Goal: Obtain resource: Obtain resource

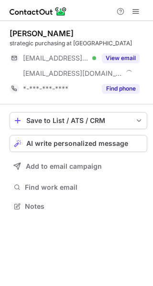
scroll to position [199, 153]
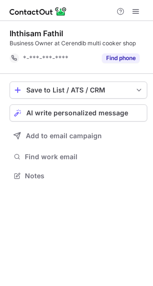
scroll to position [169, 153]
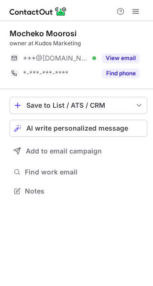
scroll to position [184, 153]
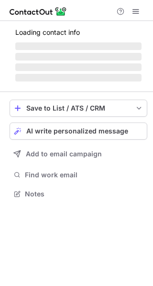
scroll to position [208, 153]
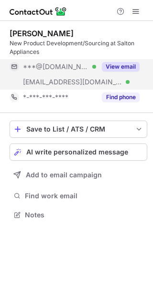
click at [128, 64] on button "View email" at bounding box center [121, 67] width 38 height 10
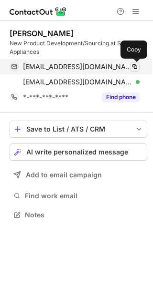
click at [138, 68] on span at bounding box center [135, 67] width 8 height 8
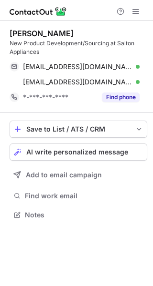
scroll to position [208, 153]
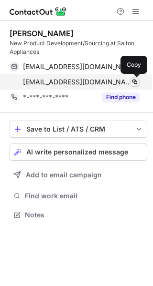
click at [137, 80] on span at bounding box center [135, 82] width 8 height 8
